Goal: Information Seeking & Learning: Find contact information

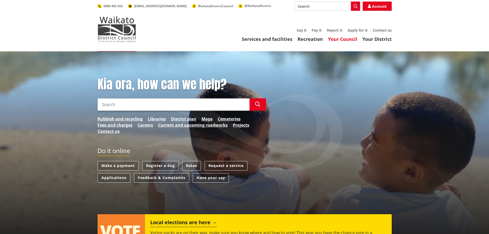
click at [346, 40] on link "Your Council" at bounding box center [342, 39] width 29 height 6
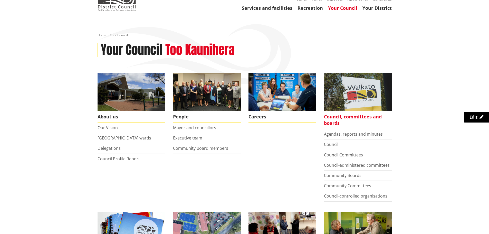
scroll to position [51, 0]
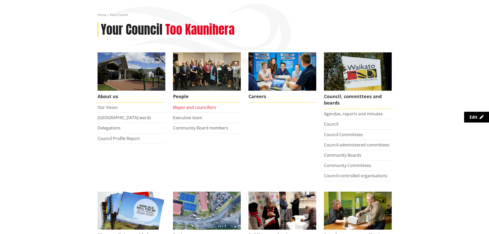
click at [204, 107] on link "Mayor and councillors" at bounding box center [194, 107] width 43 height 6
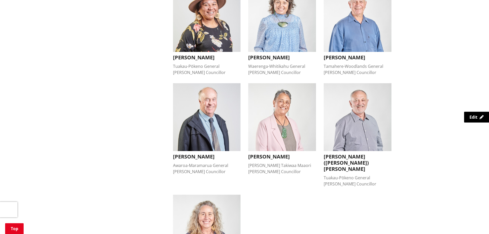
scroll to position [334, 0]
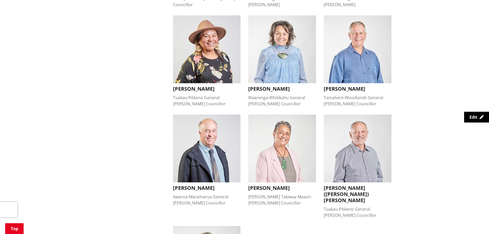
click at [203, 159] on img "button" at bounding box center [207, 148] width 68 height 68
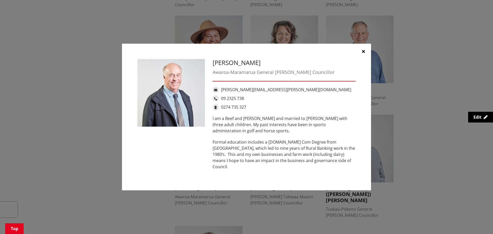
click at [364, 53] on icon "button" at bounding box center [363, 51] width 3 height 4
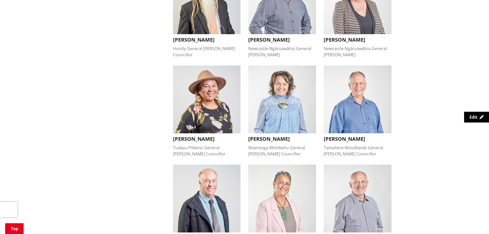
scroll to position [282, 0]
